Goal: Register for event/course

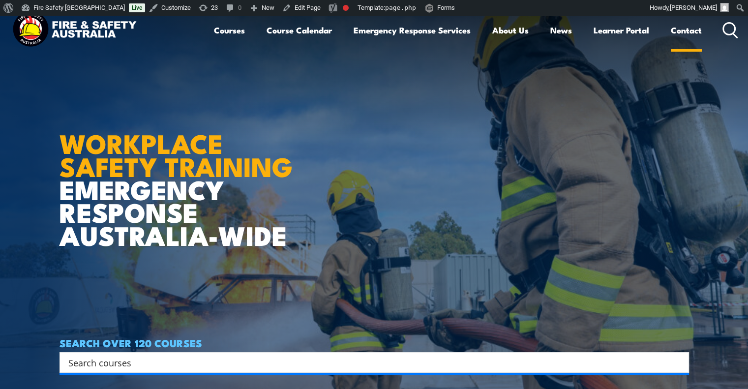
click at [672, 33] on link "Contact" at bounding box center [686, 30] width 31 height 26
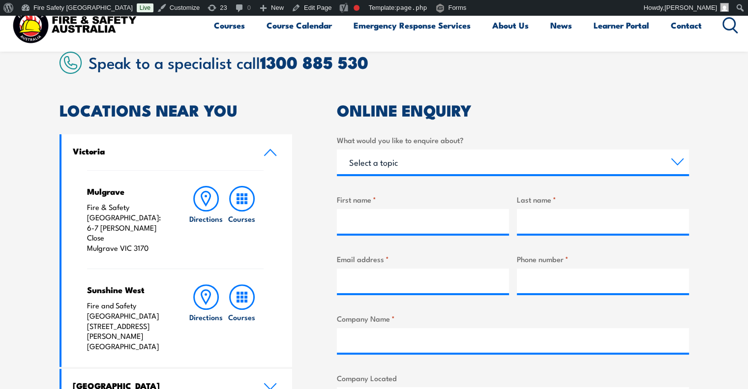
scroll to position [278, 0]
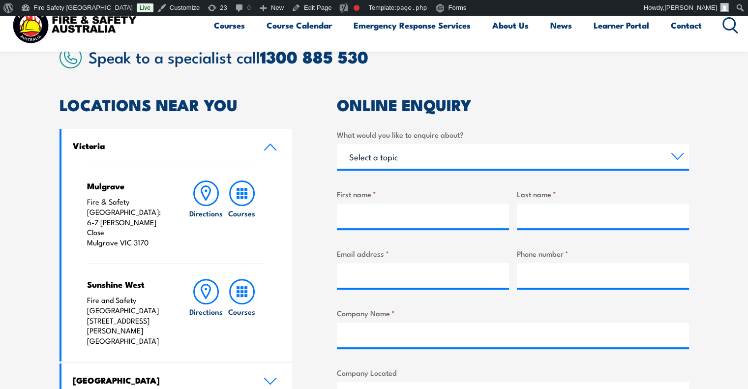
click at [644, 132] on label "What would you like to enquire about?" at bounding box center [513, 134] width 352 height 11
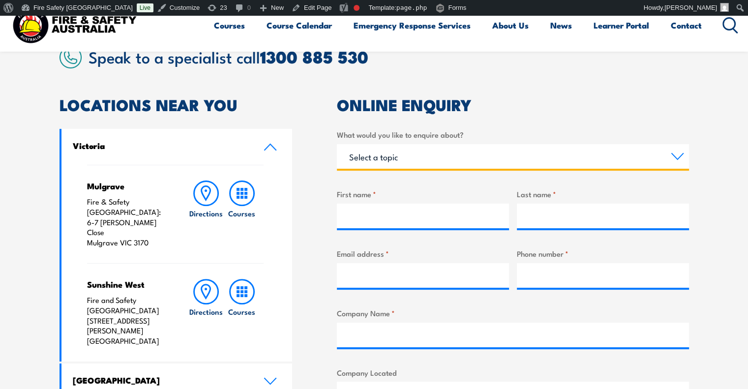
click at [644, 144] on select "Select a topic Training Emergency Response Services General Enquiry" at bounding box center [513, 156] width 352 height 25
click at [646, 161] on select "Select a topic Training Emergency Response Services General Enquiry" at bounding box center [513, 156] width 352 height 25
select select "Training"
click at [337, 144] on select "Select a topic Training Emergency Response Services General Enquiry" at bounding box center [513, 156] width 352 height 25
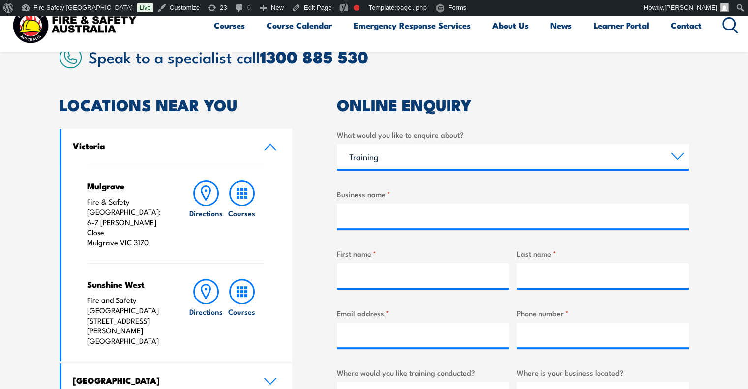
click at [716, 198] on section "Speak to a specialist call 1300 885 530 LOCATIONS NEAR YOU Victoria Mulgrave Fi…" at bounding box center [374, 357] width 748 height 677
click at [566, 143] on div "What would you like to enquire about? Select a topic Training Emergency Respons…" at bounding box center [513, 149] width 352 height 40
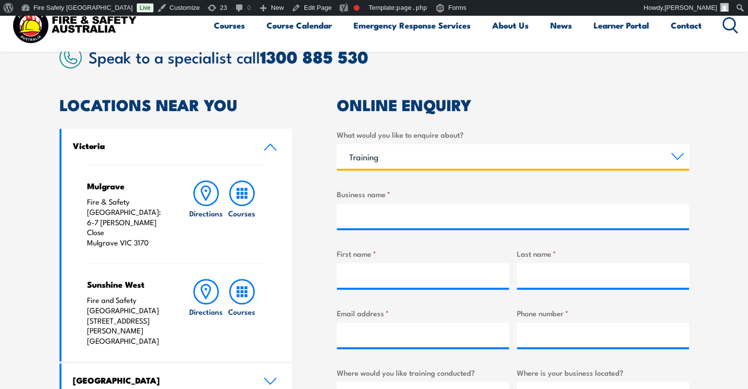
click at [570, 147] on select "Select a topic Training Emergency Response Services General Enquiry" at bounding box center [513, 156] width 352 height 25
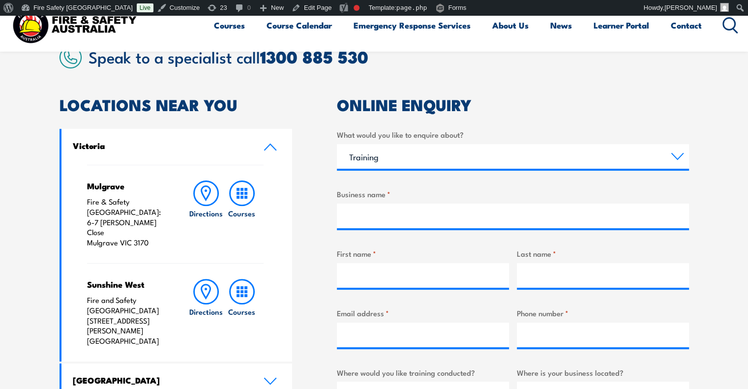
click at [621, 91] on article "Speak to a specialist call 1300 885 530 LOCATIONS NEAR YOU Victoria Mulgrave Fi…" at bounding box center [375, 357] width 630 height 623
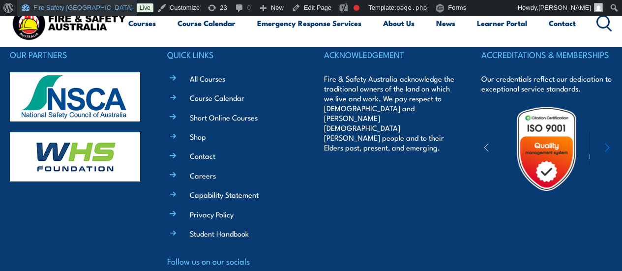
scroll to position [934, 0]
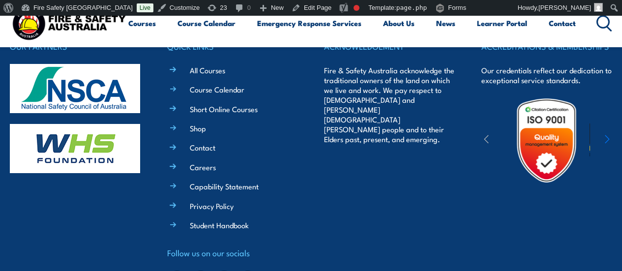
click at [194, 121] on ul "All Courses Course Calendar Short Online Courses Shop Contact Careers Capabilit…" at bounding box center [240, 147] width 117 height 167
click at [196, 124] on link "Shop" at bounding box center [198, 128] width 16 height 10
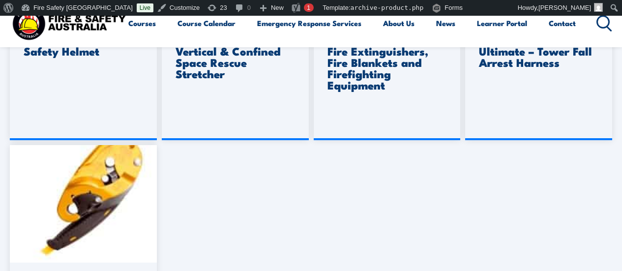
scroll to position [902, 0]
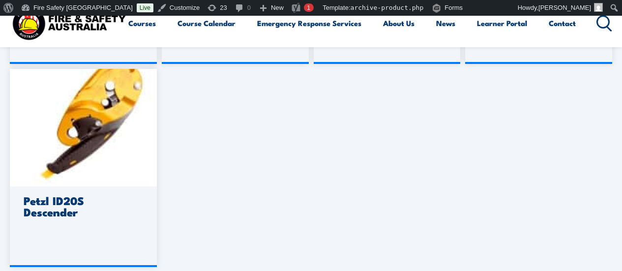
click at [38, 24] on img at bounding box center [69, 23] width 118 height 39
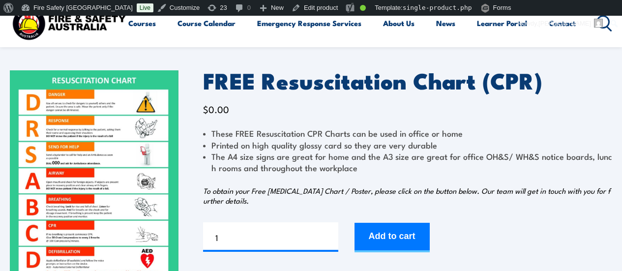
scroll to position [65, 0]
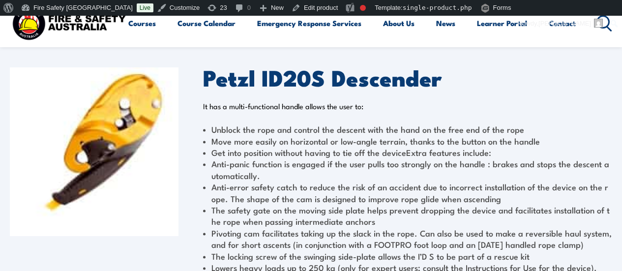
scroll to position [65, 0]
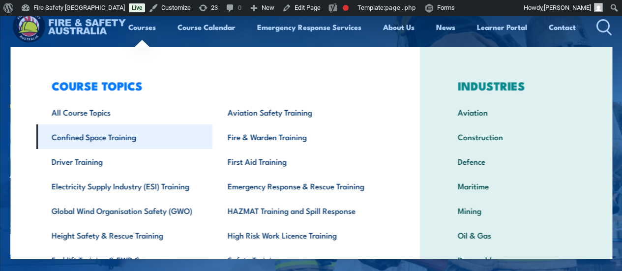
click at [105, 146] on link "Confined Space Training" at bounding box center [124, 136] width 177 height 25
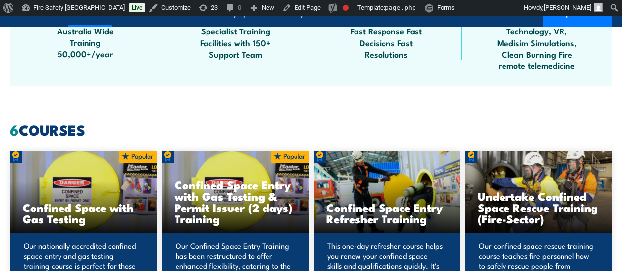
scroll to position [705, 0]
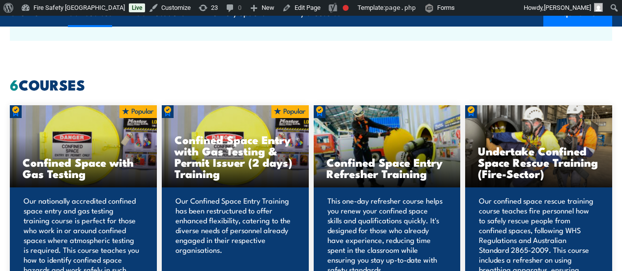
click at [239, 163] on h3 "Confined Space Entry with Gas Testing & Permit Issuer (2 days) Training" at bounding box center [236, 156] width 122 height 45
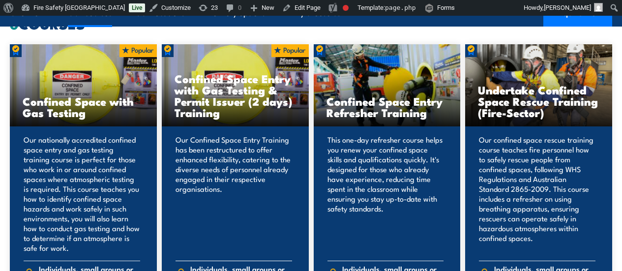
scroll to position [853, 0]
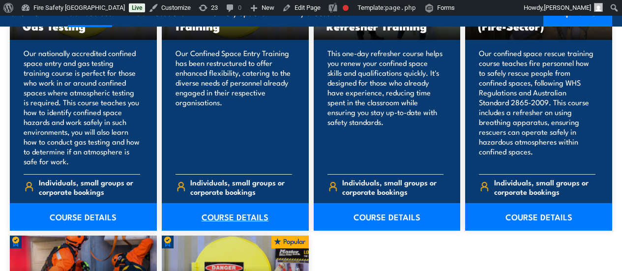
click at [250, 231] on link "COURSE DETAILS" at bounding box center [235, 217] width 147 height 28
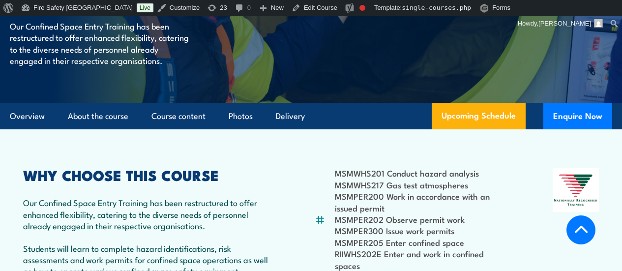
scroll to position [213, 0]
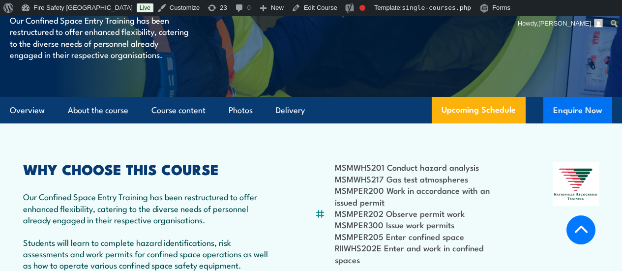
click at [569, 124] on button "Enquire Now" at bounding box center [578, 110] width 69 height 27
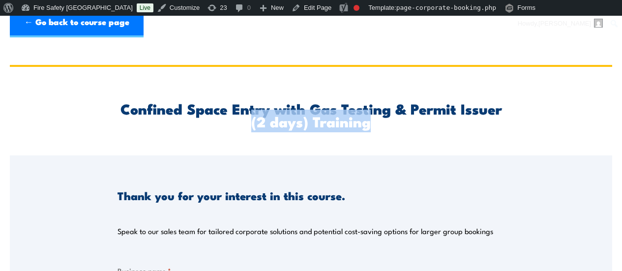
drag, startPoint x: 420, startPoint y: 122, endPoint x: 225, endPoint y: 120, distance: 194.9
click at [225, 120] on h2 "Confined Space Entry with Gas Testing & Permit Issuer (2 days) Training" at bounding box center [311, 115] width 387 height 26
click at [179, 136] on div "Confined Space Entry with Gas Testing & Permit Issuer (2 days) Training" at bounding box center [311, 111] width 387 height 89
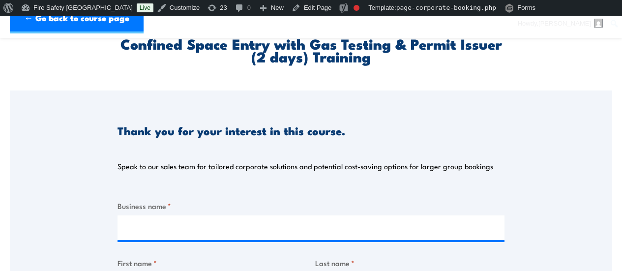
scroll to position [65, 0]
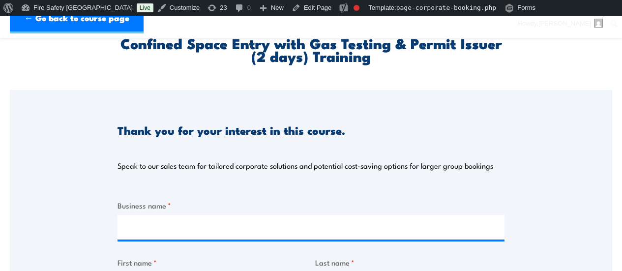
click at [212, 101] on div "Thank you for your interest in this course. Speak to our sales team for tailore…" at bounding box center [311, 136] width 387 height 93
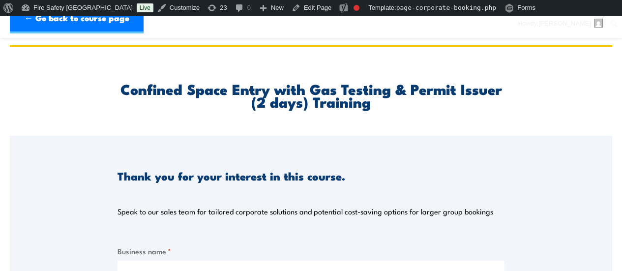
scroll to position [16, 0]
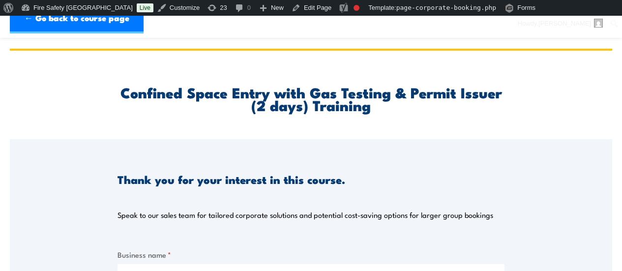
click at [207, 93] on h2 "Confined Space Entry with Gas Testing & Permit Issuer (2 days) Training" at bounding box center [311, 99] width 387 height 26
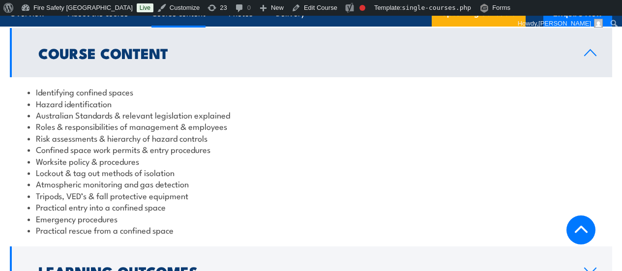
scroll to position [1050, 0]
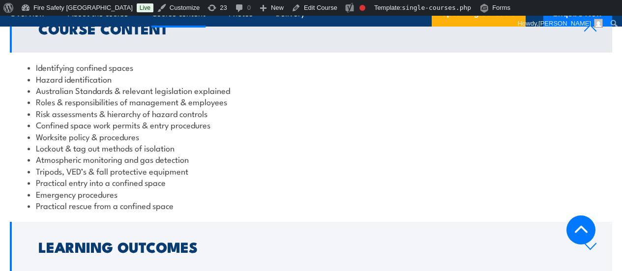
click at [592, 32] on icon at bounding box center [590, 28] width 13 height 8
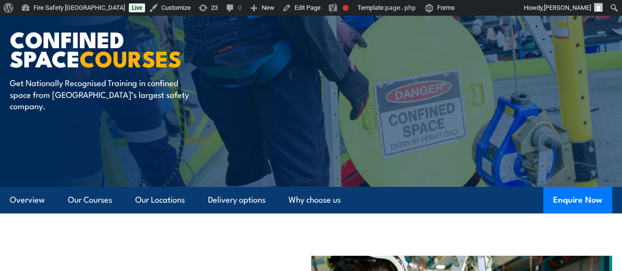
scroll to position [82, 0]
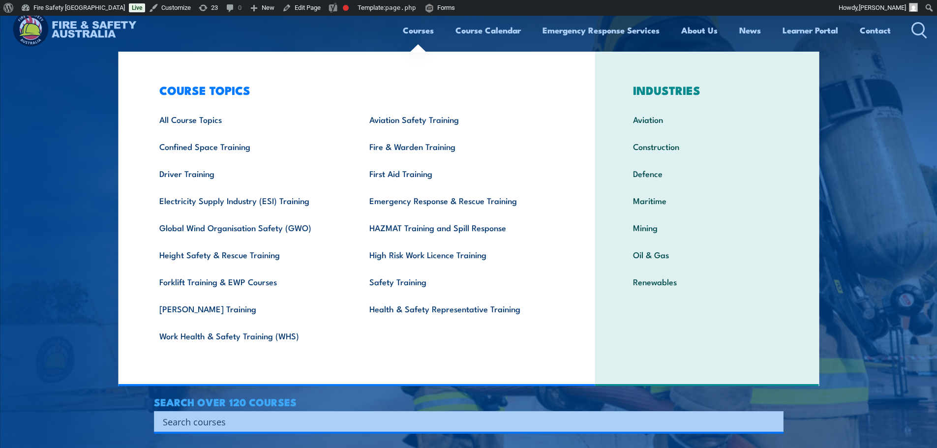
click at [417, 29] on link "Courses" at bounding box center [418, 30] width 31 height 26
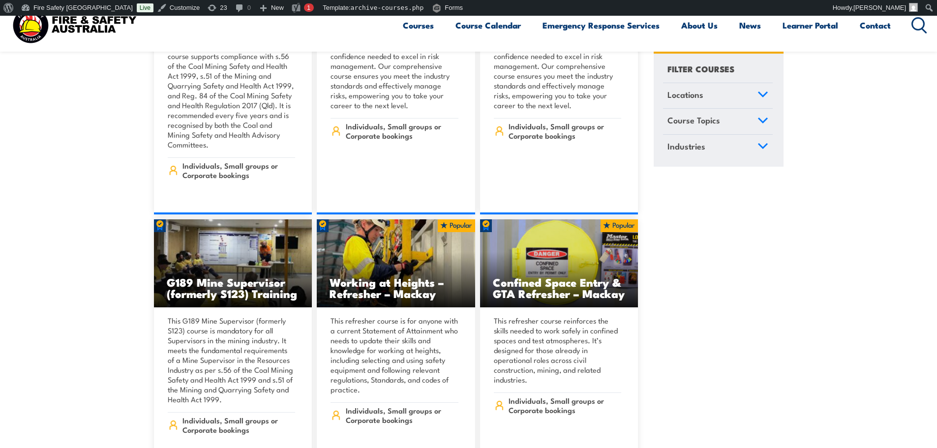
scroll to position [328, 0]
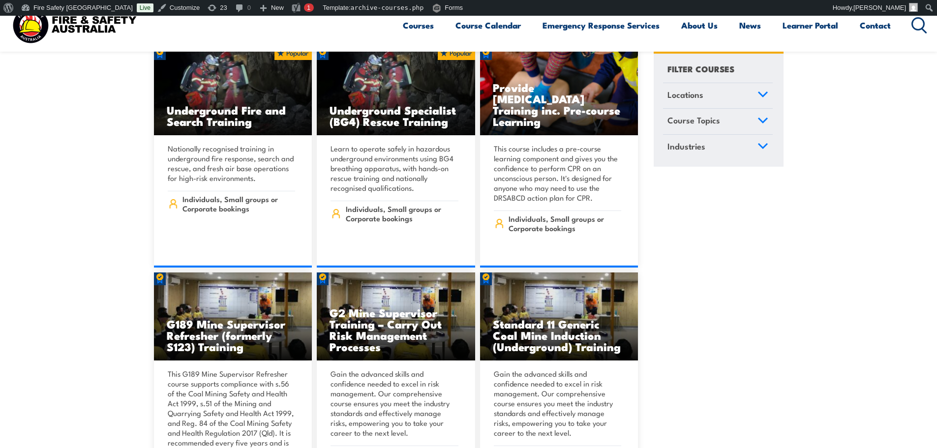
click at [764, 87] on link "Locations" at bounding box center [718, 96] width 110 height 26
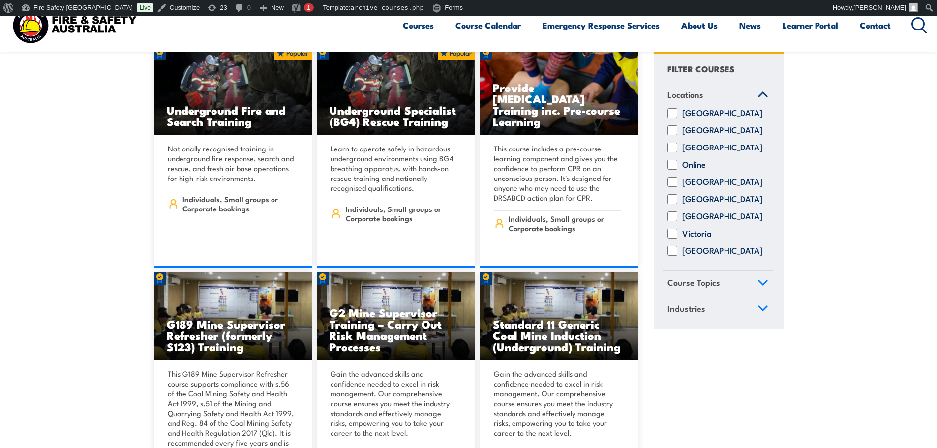
click at [715, 187] on label "Queensland" at bounding box center [722, 183] width 80 height 10
click at [678, 187] on input "Queensland" at bounding box center [673, 183] width 10 height 10
checkbox input "true"
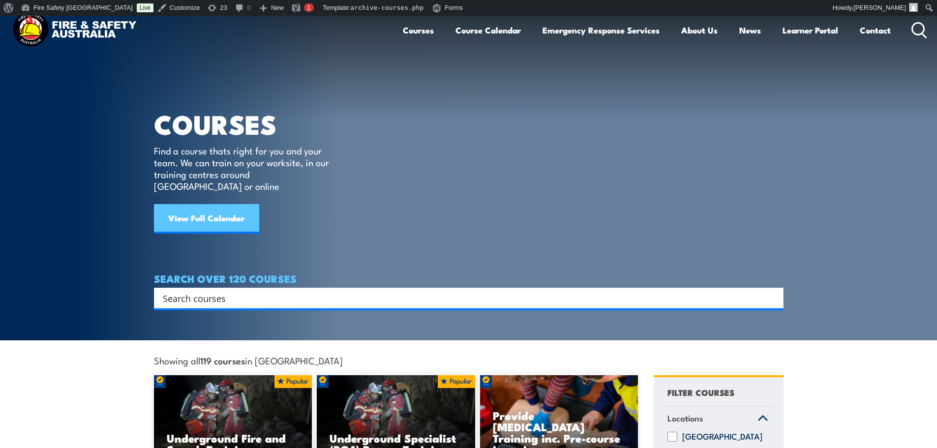
click at [221, 209] on link "View Full Calendar" at bounding box center [206, 219] width 105 height 30
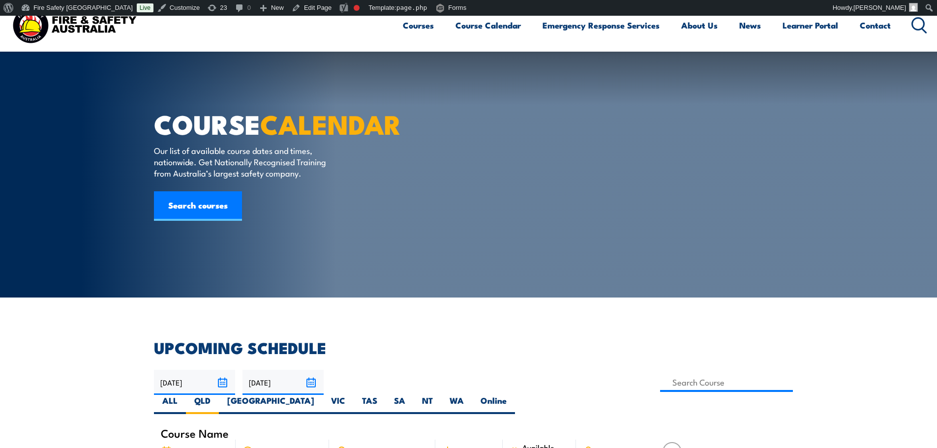
select select "7"
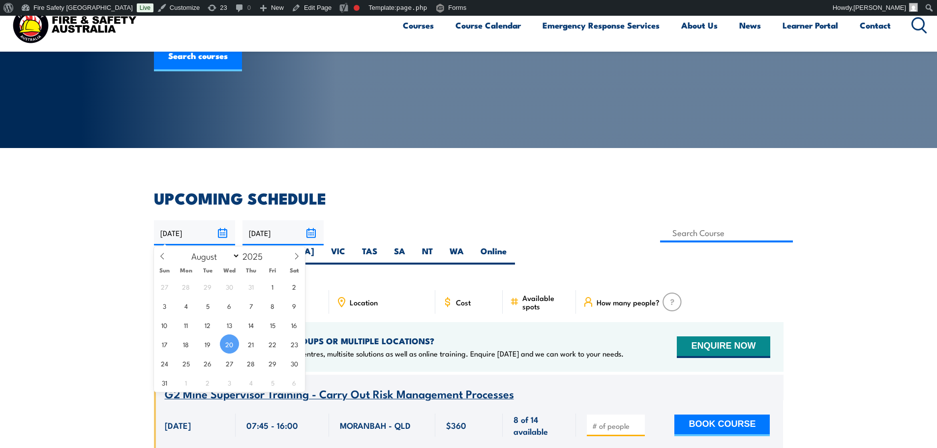
click at [223, 233] on input "[DATE]" at bounding box center [194, 232] width 81 height 25
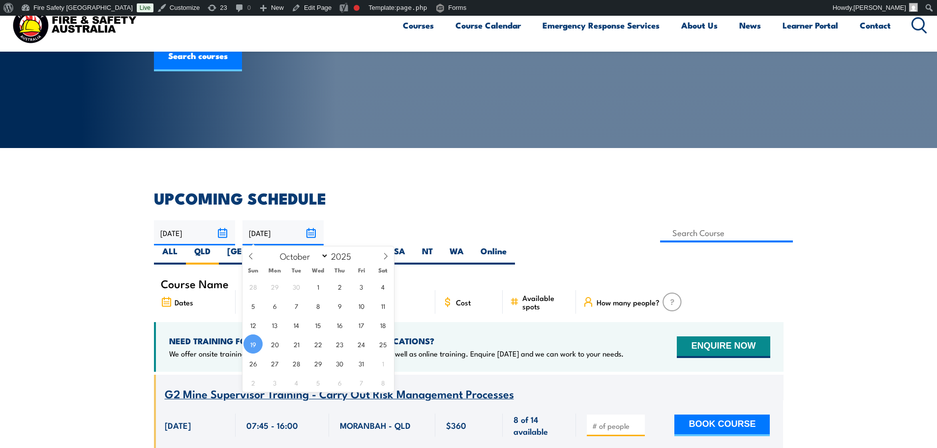
click at [309, 234] on input "[DATE]" at bounding box center [283, 232] width 81 height 25
click at [250, 257] on icon at bounding box center [250, 256] width 3 height 6
select select "7"
click at [368, 363] on span "29" at bounding box center [361, 363] width 19 height 19
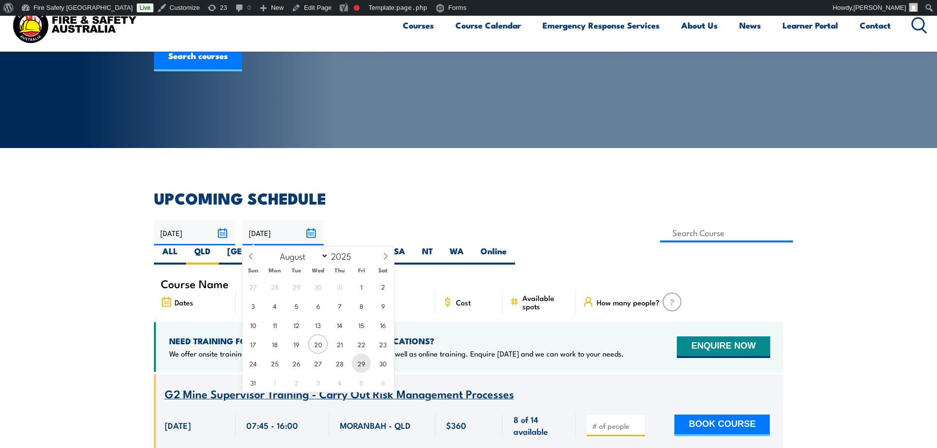
type input "[DATE]"
